Goal: Task Accomplishment & Management: Use online tool/utility

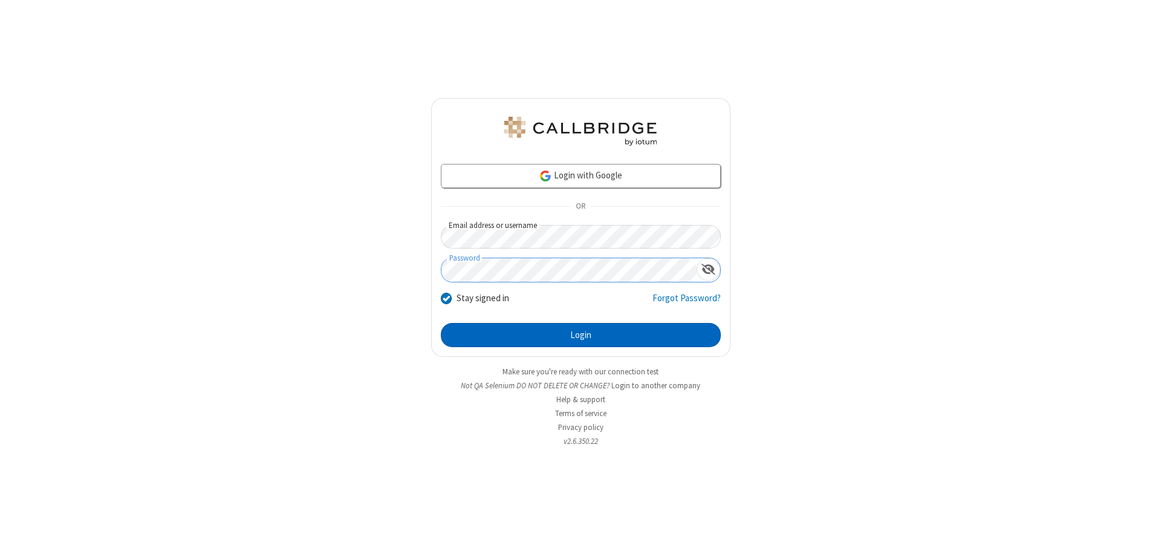
click at [580, 335] on button "Login" at bounding box center [581, 335] width 280 height 24
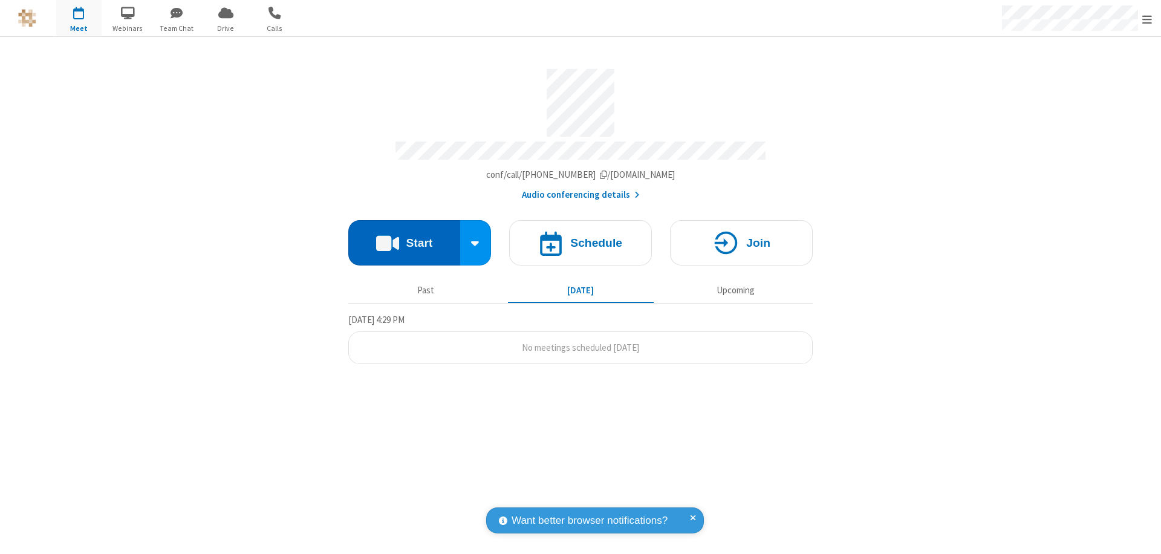
click at [404, 237] on button "Start" at bounding box center [404, 242] width 112 height 45
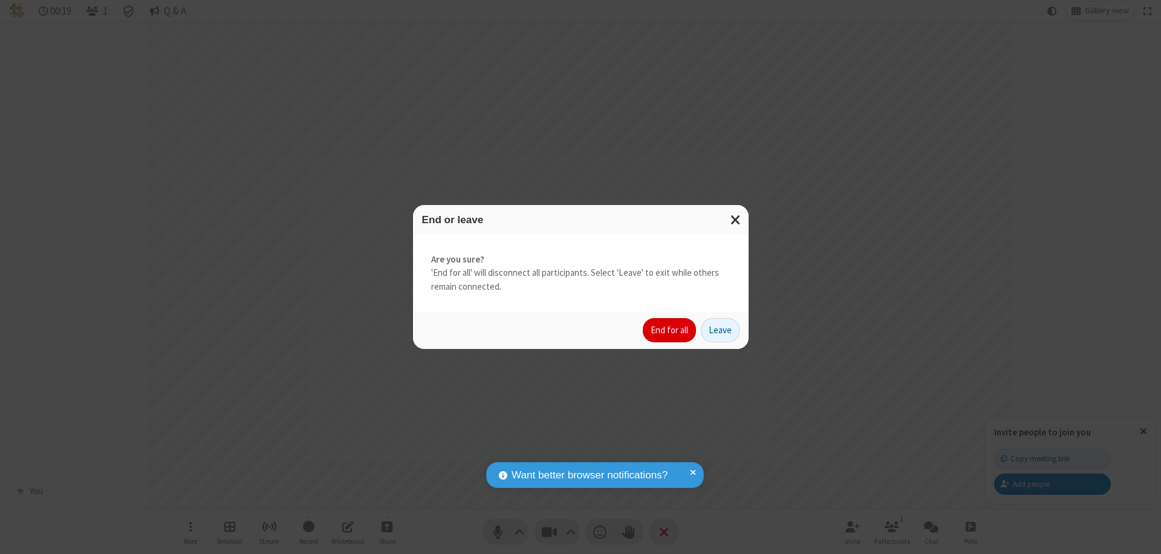
click at [670, 330] on button "End for all" at bounding box center [669, 330] width 53 height 24
